Goal: Find specific page/section: Find specific page/section

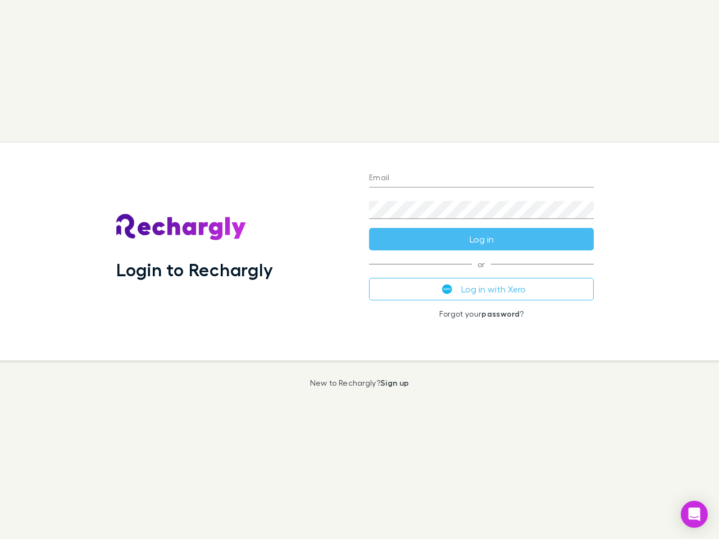
click at [359, 270] on div "Login to Rechargly" at bounding box center [233, 252] width 253 height 218
click at [481, 179] on input "Email" at bounding box center [481, 179] width 225 height 18
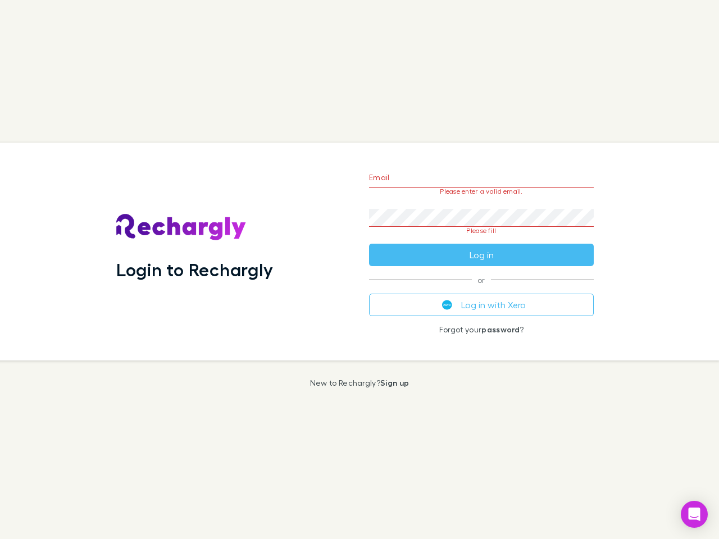
click at [481, 239] on form "Email Please enter a valid email. Password Please fill Log in" at bounding box center [481, 214] width 225 height 106
click at [481, 289] on div "Email Please enter a valid email. Password Please fill Log in or Log in with Xe…" at bounding box center [481, 252] width 243 height 218
click at [694, 515] on icon "Open Intercom Messenger" at bounding box center [695, 514] width 12 height 13
